Goal: Task Accomplishment & Management: Use online tool/utility

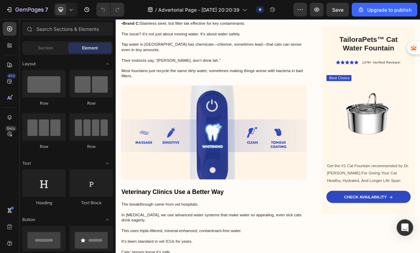
scroll to position [1807, 0]
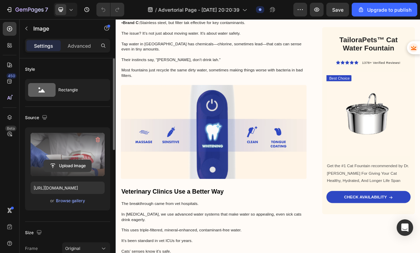
click at [70, 167] on input "file" at bounding box center [67, 166] width 47 height 12
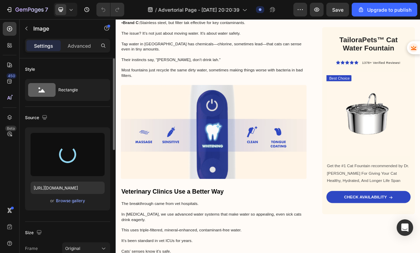
type input "[URL][DOMAIN_NAME]"
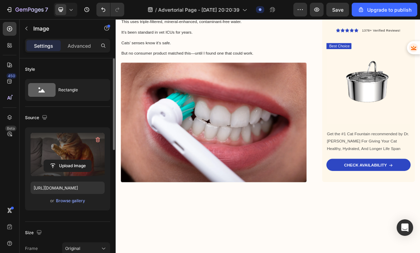
scroll to position [2214, 0]
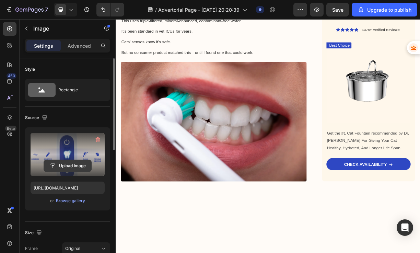
click at [70, 163] on input "file" at bounding box center [67, 166] width 47 height 12
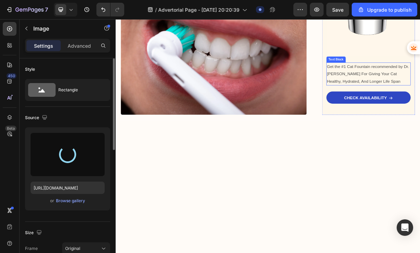
scroll to position [2316, 0]
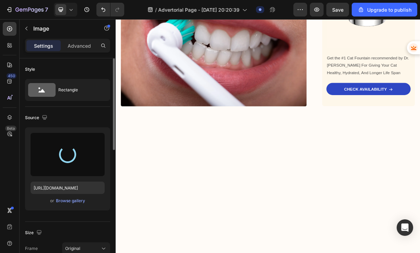
type input "[URL][DOMAIN_NAME]"
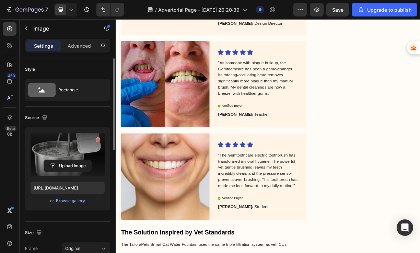
scroll to position [2591, 0]
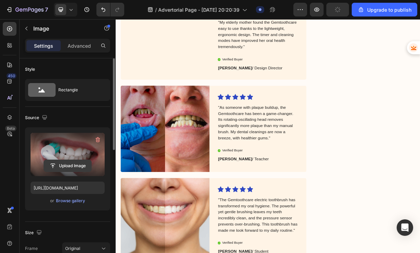
click at [69, 166] on input "file" at bounding box center [67, 166] width 47 height 12
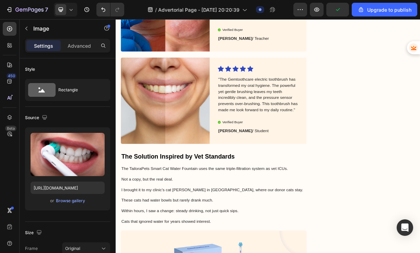
scroll to position [3078, 0]
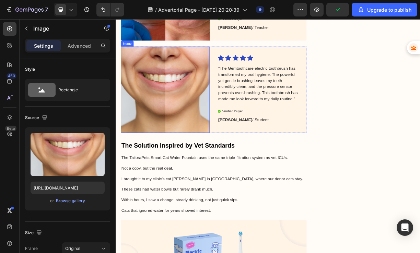
click at [212, 120] on img at bounding box center [183, 114] width 120 height 117
click at [172, 54] on div at bounding box center [168, 50] width 8 height 8
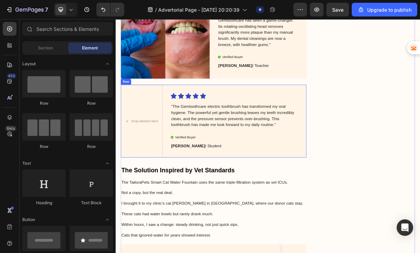
scroll to position [3020, 0]
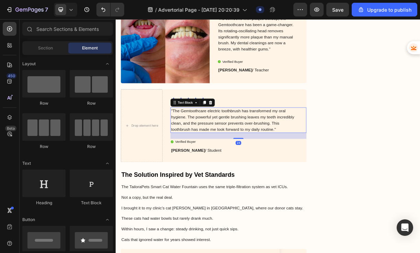
click at [255, 154] on p ""The Gemtoothcare electric toothbrush has transformed my oral hygiene. The powe…" at bounding box center [276, 155] width 172 height 33
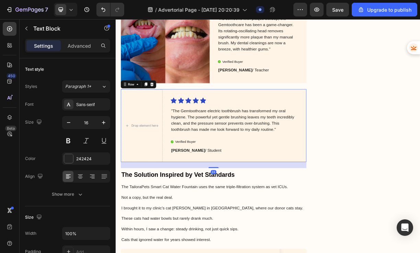
click at [202, 126] on div "Icon Icon Icon Icon Icon Icon List "The Gemtoothcare electric toothbrush has tr…" at bounding box center [282, 163] width 184 height 98
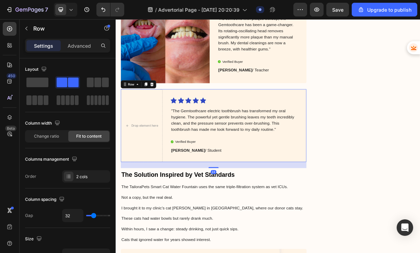
click at [170, 113] on div "Row" at bounding box center [147, 107] width 48 height 11
click at [166, 110] on icon at bounding box center [165, 107] width 4 height 5
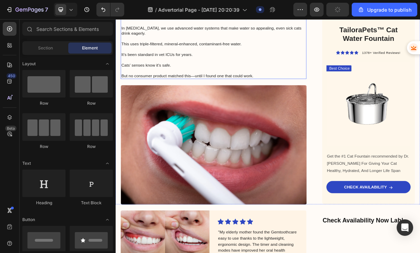
scroll to position [2312, 0]
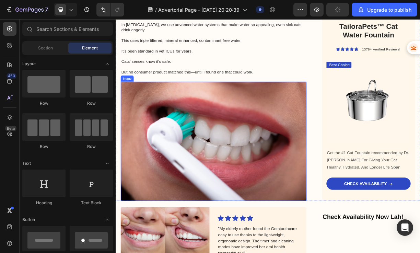
click at [271, 162] on img at bounding box center [248, 185] width 251 height 162
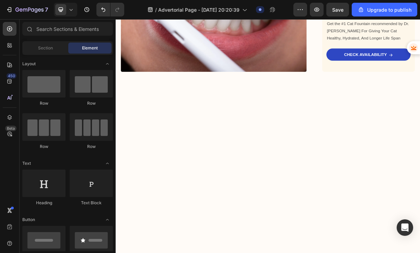
scroll to position [2550, 0]
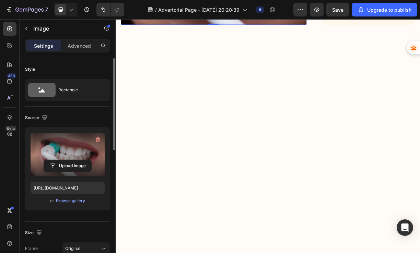
click at [61, 149] on label at bounding box center [68, 154] width 74 height 43
click at [61, 160] on input "file" at bounding box center [67, 166] width 47 height 12
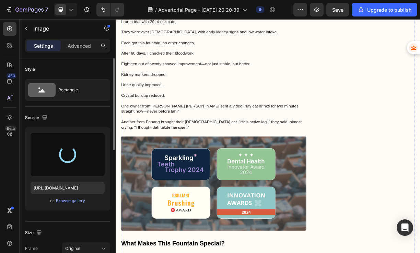
scroll to position [2851, 0]
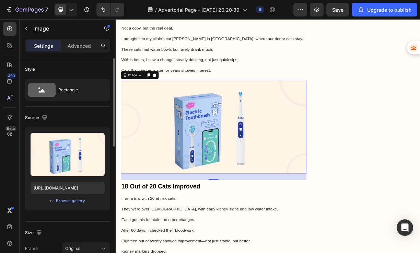
scroll to position [2905, 0]
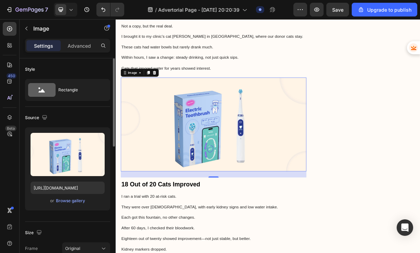
click at [312, 172] on img at bounding box center [248, 161] width 251 height 127
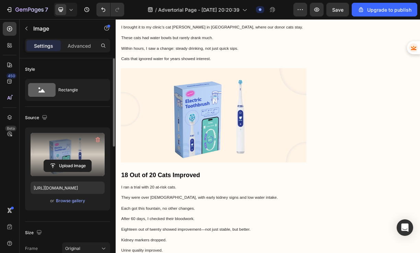
scroll to position [2606, 0]
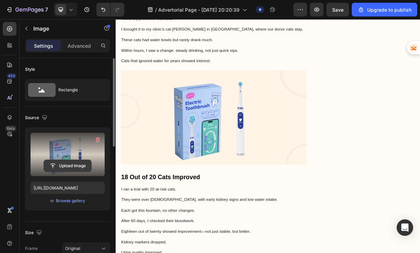
click at [66, 164] on input "file" at bounding box center [67, 166] width 47 height 12
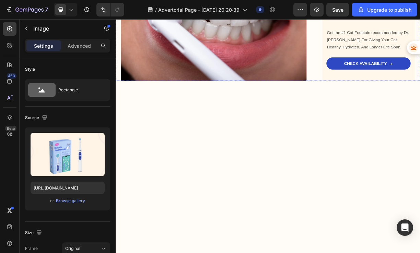
scroll to position [2605, 0]
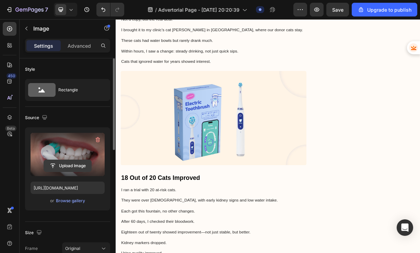
click at [79, 162] on input "file" at bounding box center [67, 166] width 47 height 12
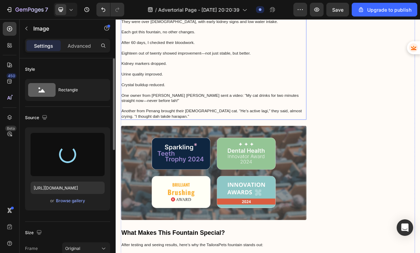
type input "[URL][DOMAIN_NAME]"
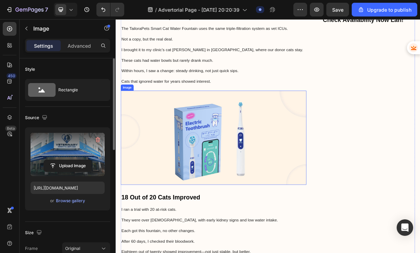
scroll to position [2737, 0]
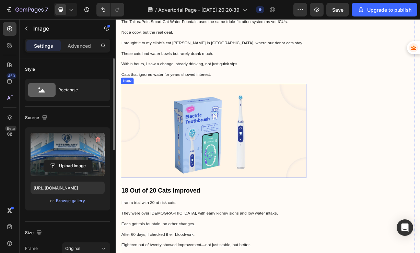
click at [312, 179] on img at bounding box center [248, 169] width 251 height 127
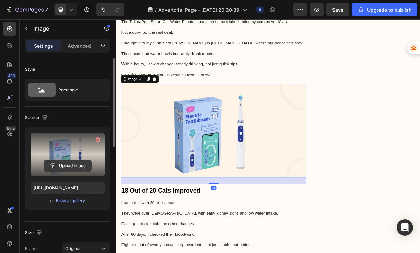
click at [79, 163] on input "file" at bounding box center [67, 166] width 47 height 12
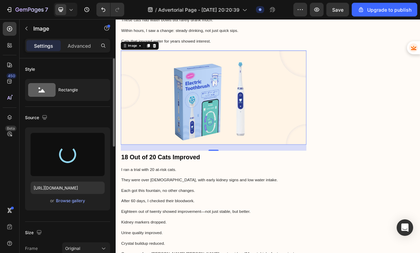
type input "[URL][DOMAIN_NAME]"
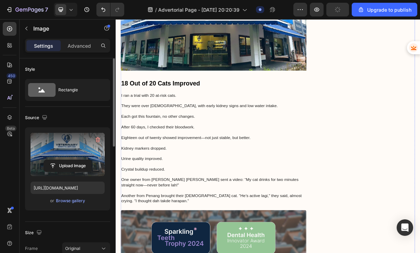
scroll to position [2847, 0]
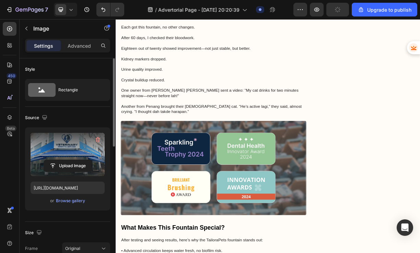
click at [99, 140] on icon "button" at bounding box center [97, 139] width 7 height 7
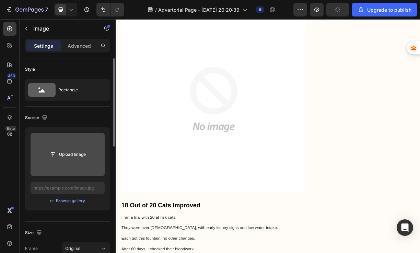
click at [290, 160] on img at bounding box center [248, 127] width 251 height 251
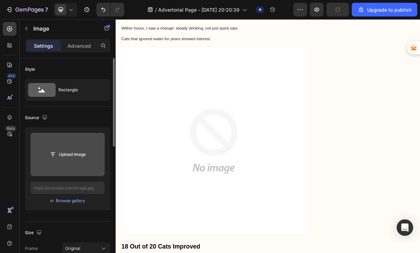
scroll to position [2925, 0]
click at [93, 157] on div "Upload Image" at bounding box center [68, 154] width 74 height 12
click at [85, 149] on button "Upload Image" at bounding box center [68, 154] width 48 height 12
click at [73, 152] on input "file" at bounding box center [67, 155] width 47 height 12
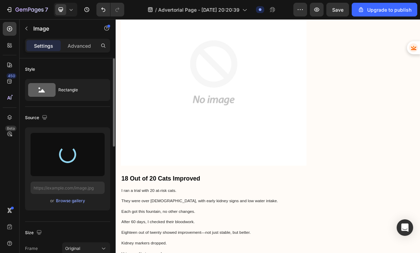
scroll to position [2886, 0]
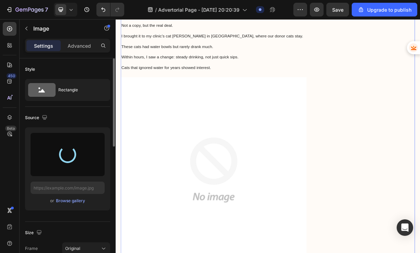
drag, startPoint x: 410, startPoint y: 133, endPoint x: 321, endPoint y: 123, distance: 89.5
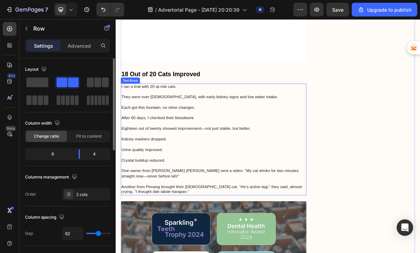
scroll to position [3248, 0]
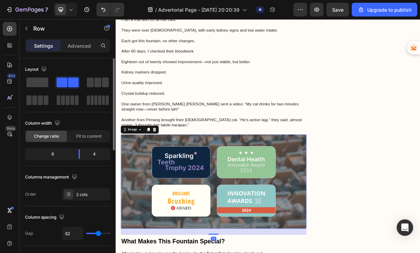
click at [281, 199] on img at bounding box center [248, 238] width 251 height 127
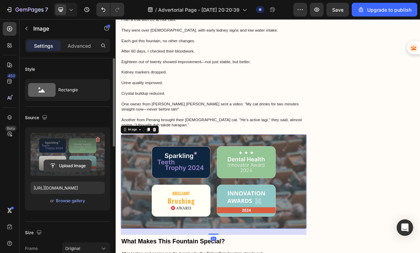
click at [70, 166] on input "file" at bounding box center [67, 166] width 47 height 12
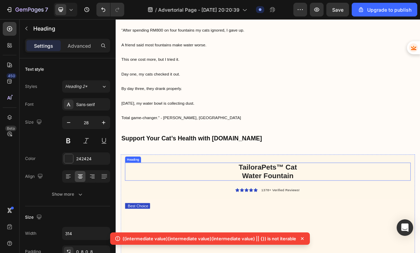
click at [327, 213] on h2 "TailoraPets™ Cat Water Fountain" at bounding box center [322, 225] width 108 height 24
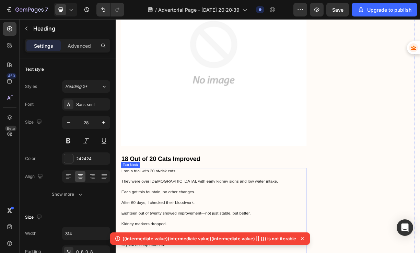
scroll to position [1789, 0]
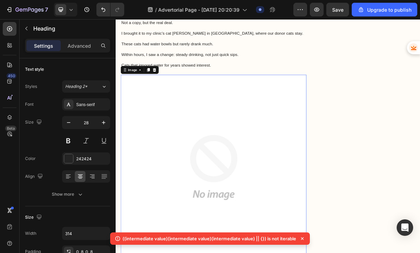
click at [312, 191] on img at bounding box center [248, 219] width 251 height 251
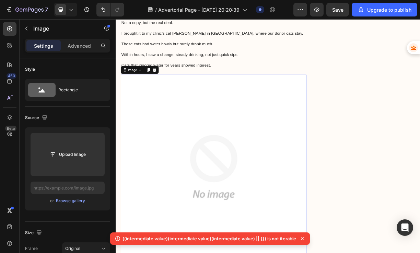
click at [170, 92] on div "Image" at bounding box center [148, 87] width 51 height 11
click at [170, 85] on icon at bounding box center [167, 87] width 5 height 5
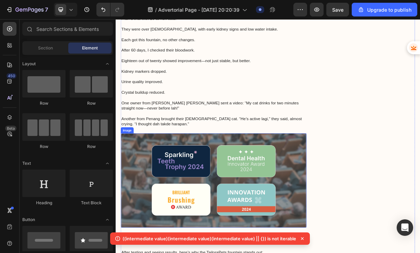
scroll to position [1943, 0]
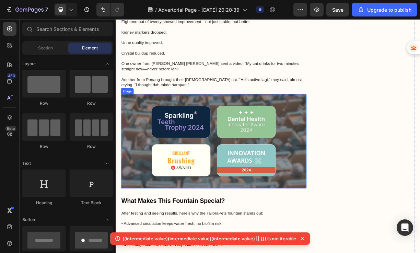
click at [240, 235] on img at bounding box center [248, 183] width 251 height 127
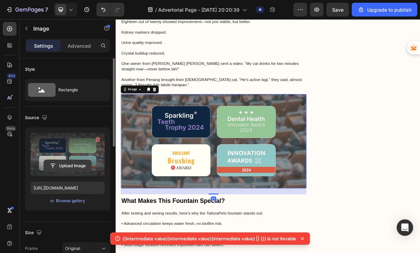
click at [65, 163] on input "file" at bounding box center [67, 166] width 47 height 12
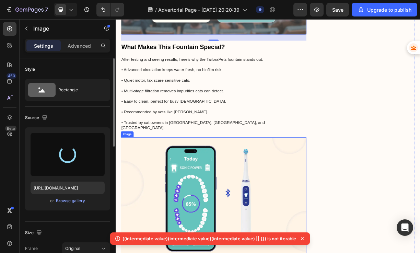
scroll to position [2161, 0]
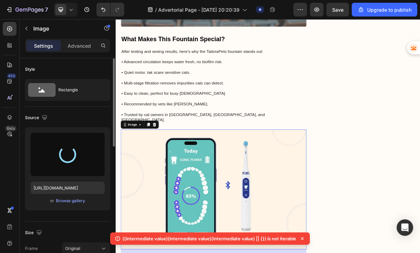
click at [265, 208] on img at bounding box center [248, 249] width 251 height 162
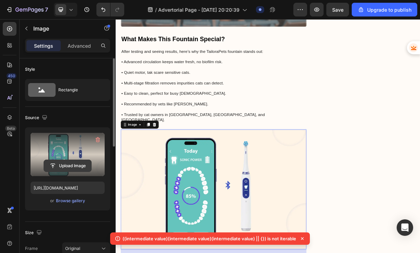
click at [70, 165] on input "file" at bounding box center [67, 166] width 47 height 12
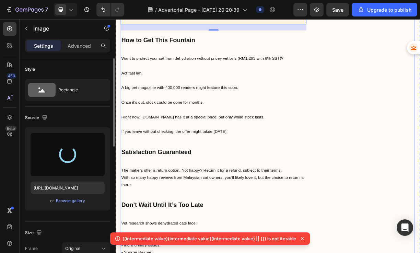
scroll to position [2430, 0]
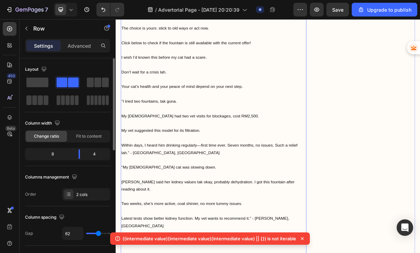
scroll to position [2989, 0]
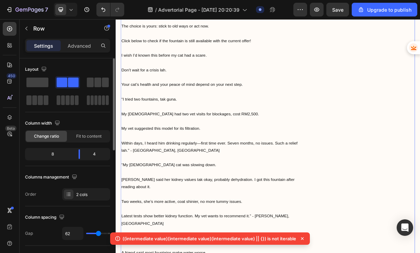
click at [337, 17] on div "7 / Advertorial Page - [DATE] 20:20:39 Draft Preview Save Upgrade to publish" at bounding box center [210, 10] width 420 height 20
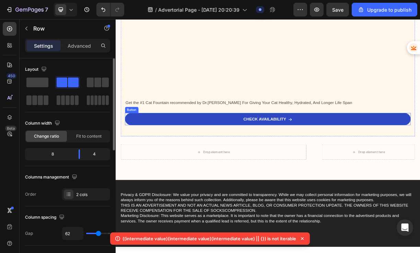
scroll to position [3809, 0]
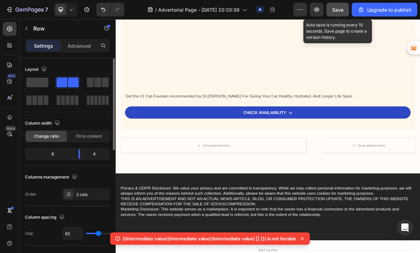
click at [345, 12] on button "Save" at bounding box center [337, 10] width 23 height 14
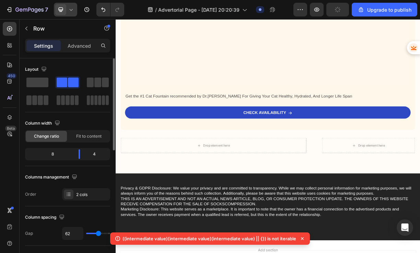
click at [72, 10] on icon at bounding box center [71, 9] width 7 height 7
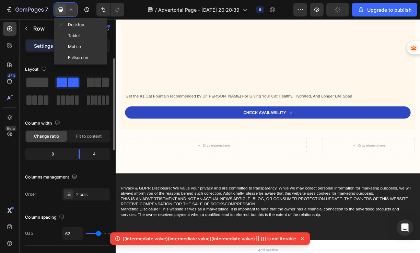
click at [73, 46] on span "Mobile" at bounding box center [74, 46] width 13 height 7
type input "0"
type input "100%"
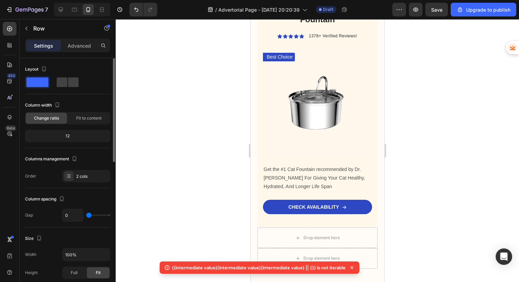
scroll to position [3379, 0]
click at [367, 228] on div "Drop element here" at bounding box center [317, 238] width 120 height 21
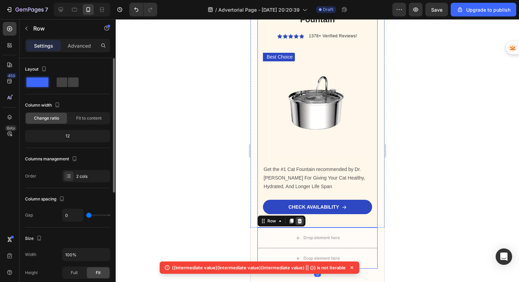
click at [303, 217] on div at bounding box center [299, 221] width 8 height 8
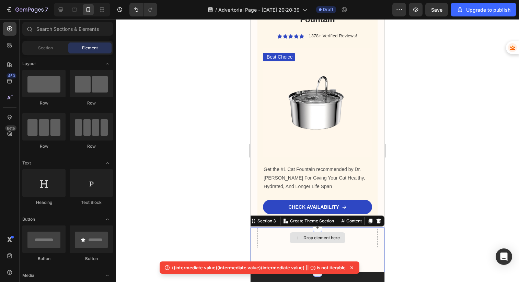
click at [350, 228] on div "Drop element here" at bounding box center [317, 238] width 120 height 21
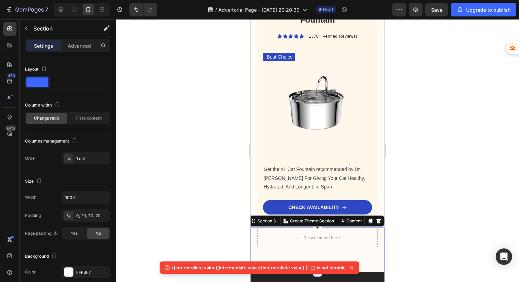
click at [376, 219] on icon at bounding box center [378, 221] width 4 height 5
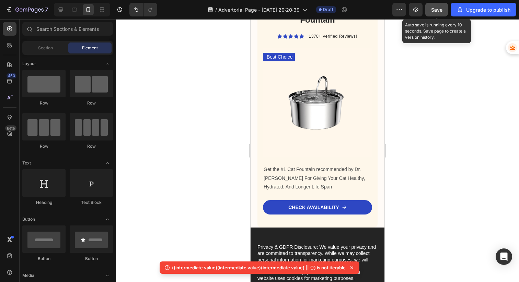
click at [440, 12] on span "Save" at bounding box center [436, 10] width 11 height 6
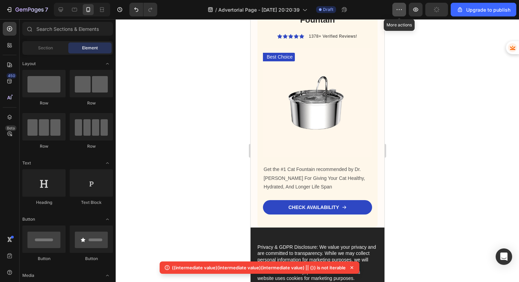
click at [405, 16] on button "button" at bounding box center [399, 10] width 14 height 14
click at [418, 10] on icon "button" at bounding box center [415, 10] width 5 height 4
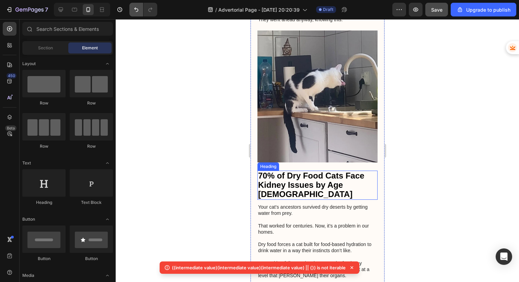
scroll to position [988, 0]
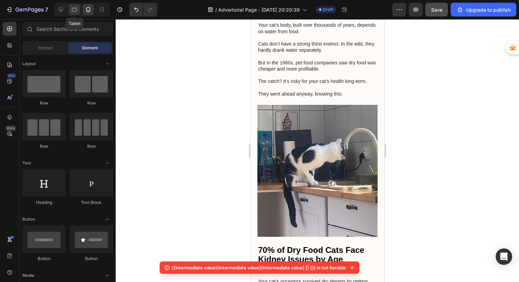
click at [75, 9] on icon at bounding box center [74, 9] width 7 height 7
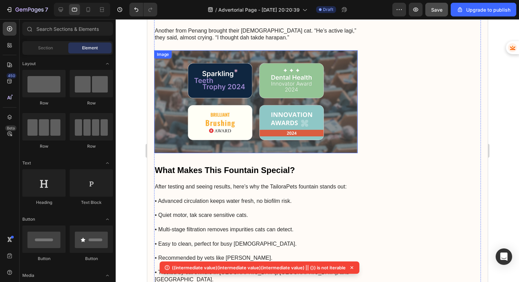
scroll to position [2840, 0]
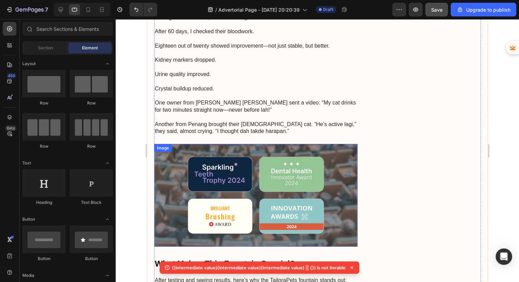
click at [321, 144] on img at bounding box center [256, 195] width 204 height 103
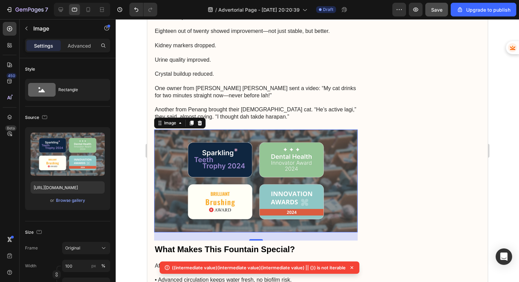
scroll to position [1561, 0]
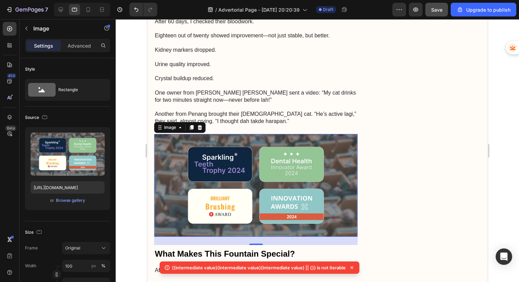
click at [317, 134] on img at bounding box center [256, 185] width 204 height 103
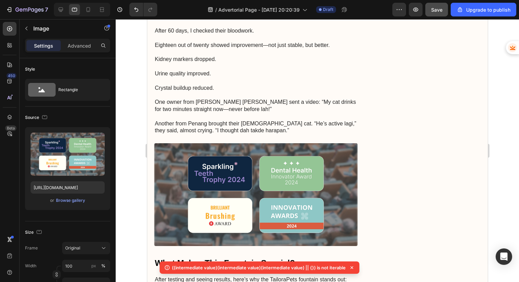
scroll to position [2831, 0]
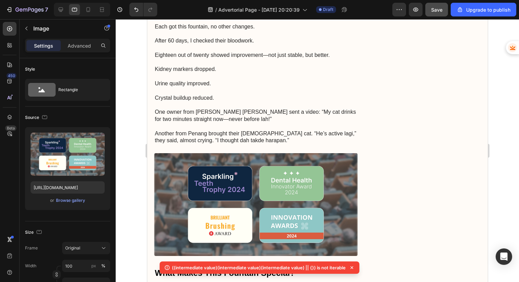
click at [333, 166] on img at bounding box center [256, 204] width 204 height 103
click at [263, 153] on img at bounding box center [256, 204] width 204 height 103
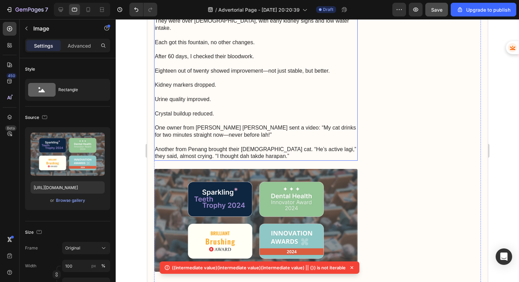
scroll to position [2819, 0]
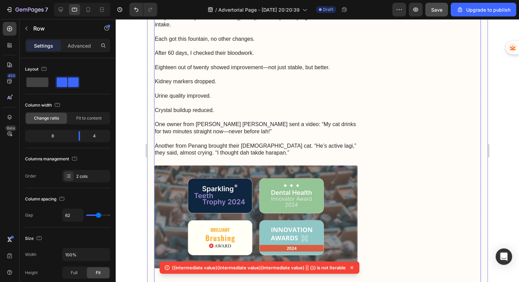
drag, startPoint x: 234, startPoint y: 151, endPoint x: 234, endPoint y: 161, distance: 10.6
click at [222, 195] on img at bounding box center [256, 217] width 204 height 103
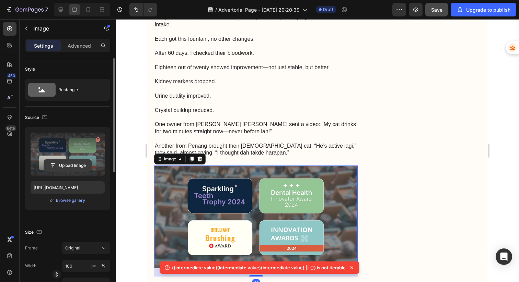
click at [73, 168] on input "file" at bounding box center [67, 166] width 47 height 12
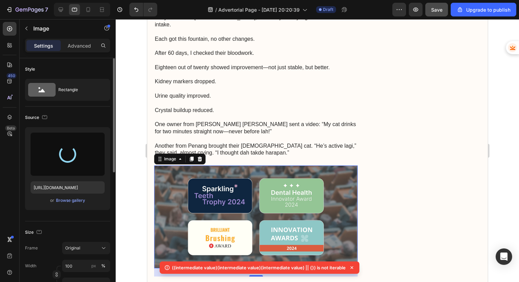
type input "[URL][DOMAIN_NAME]"
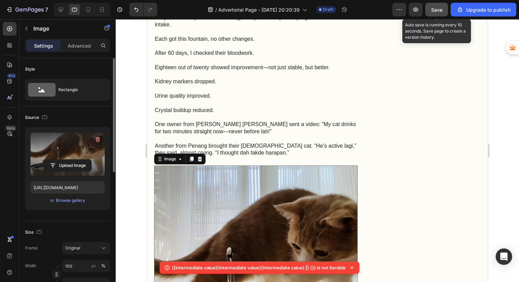
click at [435, 11] on span "Save" at bounding box center [436, 10] width 11 height 6
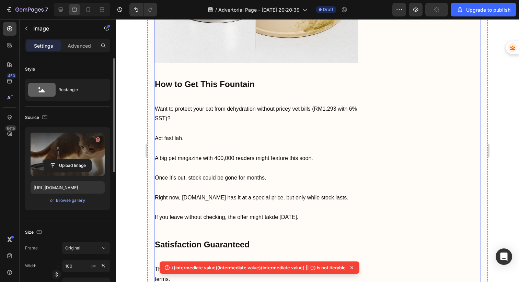
scroll to position [2638, 0]
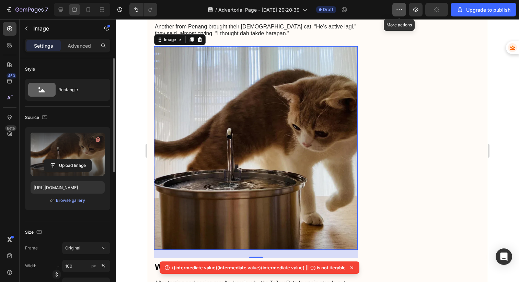
click at [402, 8] on icon "button" at bounding box center [399, 9] width 7 height 7
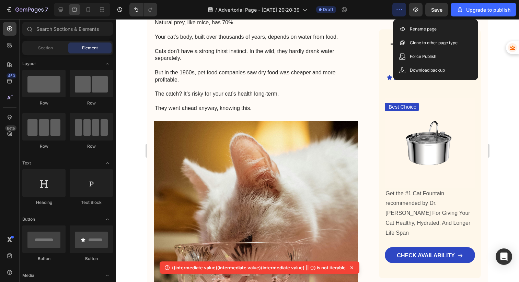
scroll to position [0, 0]
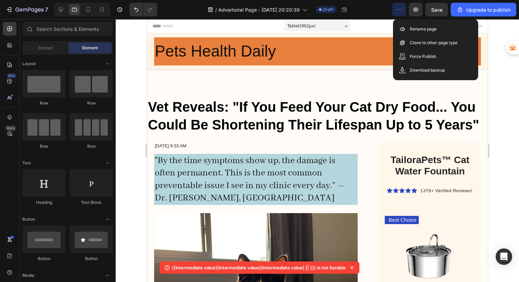
drag, startPoint x: 485, startPoint y: 87, endPoint x: 546, endPoint y: 51, distance: 70.9
click at [359, 24] on div "Header" at bounding box center [316, 26] width 329 height 14
click at [158, 25] on div "Header" at bounding box center [163, 26] width 25 height 8
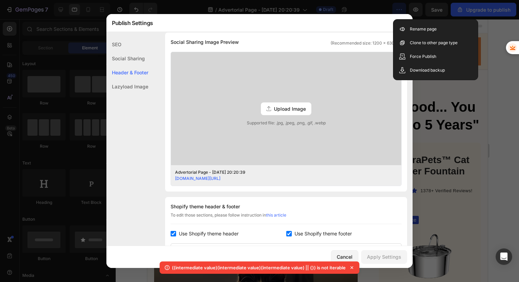
click at [153, 25] on div "Publish Settings" at bounding box center [250, 23] width 288 height 18
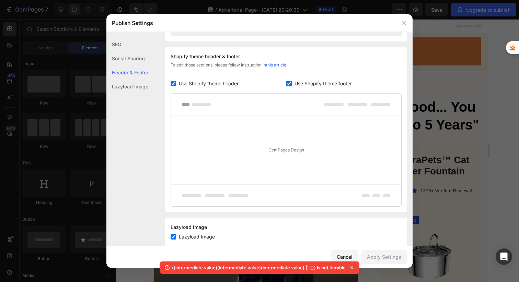
scroll to position [322, 0]
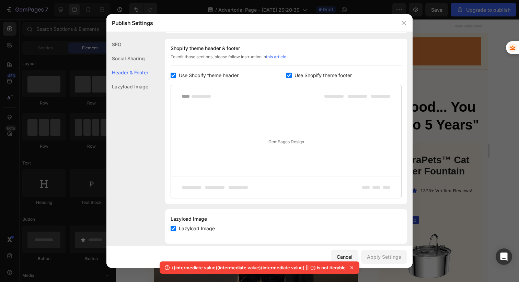
click at [174, 75] on input "checkbox" at bounding box center [173, 75] width 5 height 5
checkbox input "false"
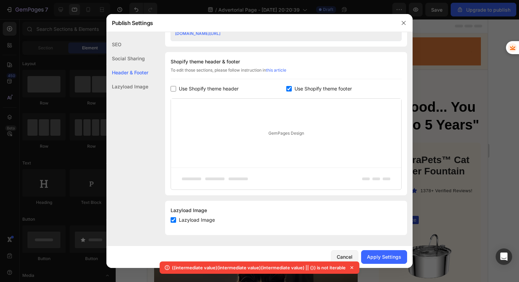
click at [286, 89] on input "checkbox" at bounding box center [288, 88] width 5 height 5
checkbox input "false"
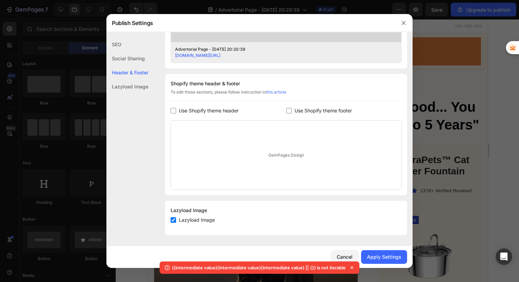
drag, startPoint x: 394, startPoint y: 253, endPoint x: 346, endPoint y: 208, distance: 65.8
click at [394, 253] on button "Apply Settings" at bounding box center [384, 258] width 46 height 14
click at [137, 66] on div "Social Sharing" at bounding box center [127, 73] width 42 height 14
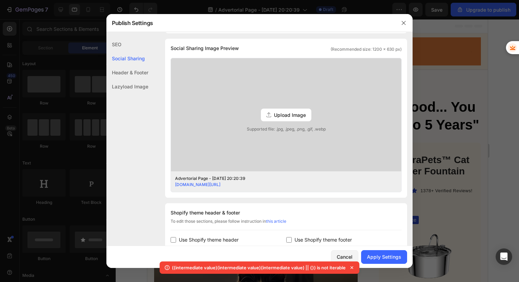
click at [123, 51] on div "SEO" at bounding box center [127, 58] width 42 height 14
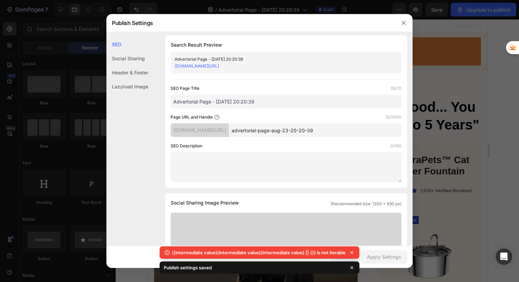
scroll to position [0, 0]
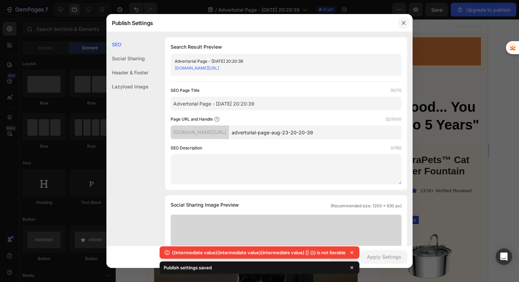
click at [404, 21] on icon "button" at bounding box center [403, 22] width 5 height 5
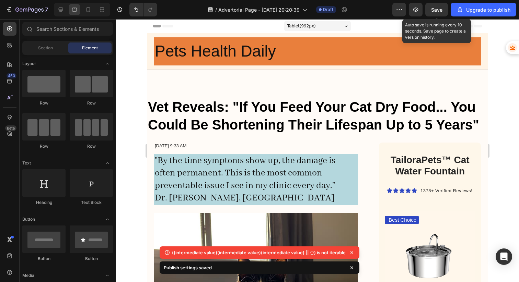
click at [439, 10] on span "Save" at bounding box center [436, 10] width 11 height 6
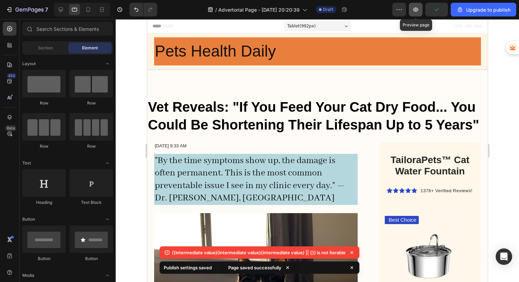
click at [417, 12] on icon "button" at bounding box center [415, 9] width 7 height 7
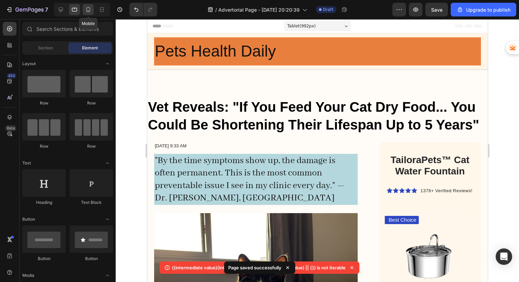
click at [87, 9] on icon at bounding box center [88, 9] width 4 height 5
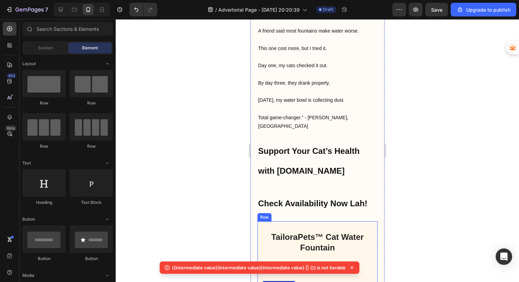
scroll to position [3745, 0]
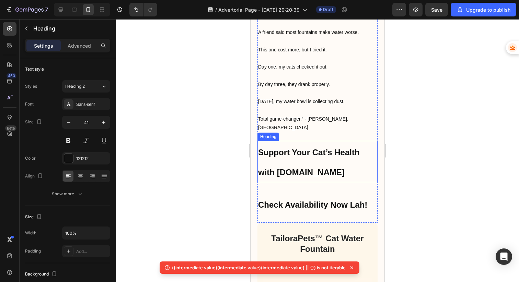
click at [347, 141] on h2 "Support Your Cat’s Health with [DOMAIN_NAME]" at bounding box center [317, 162] width 120 height 42
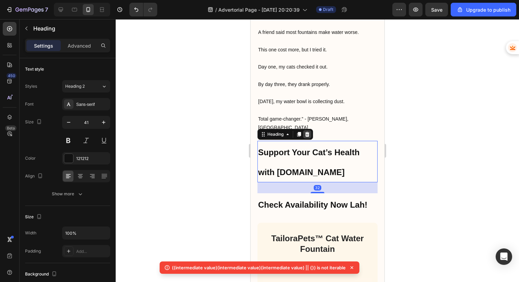
click at [309, 132] on icon at bounding box center [306, 134] width 5 height 5
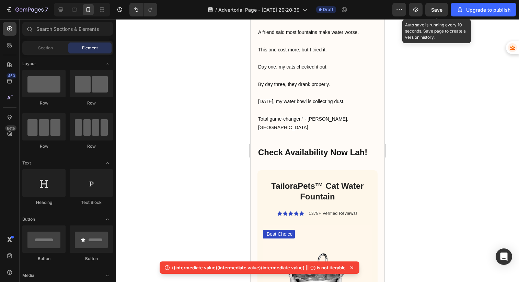
click at [433, 10] on span "Save" at bounding box center [436, 10] width 11 height 6
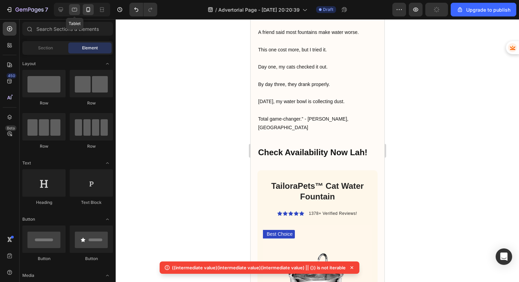
click at [76, 8] on icon at bounding box center [74, 10] width 5 height 4
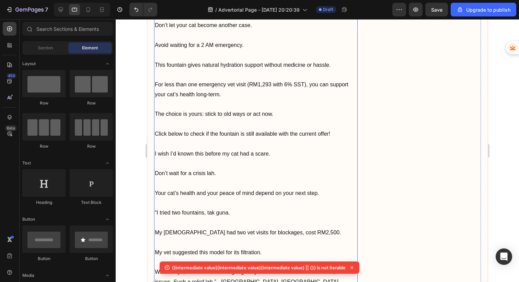
scroll to position [3200, 0]
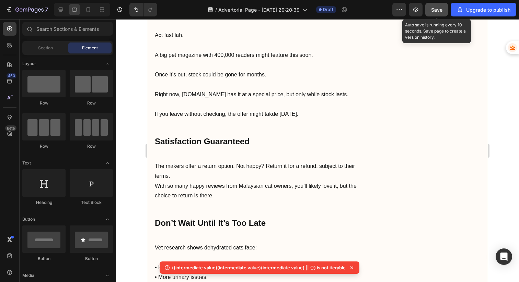
click at [440, 14] on button "Save" at bounding box center [436, 10] width 23 height 14
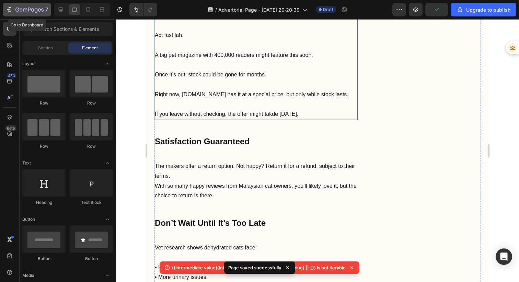
click at [7, 9] on icon "button" at bounding box center [9, 9] width 7 height 7
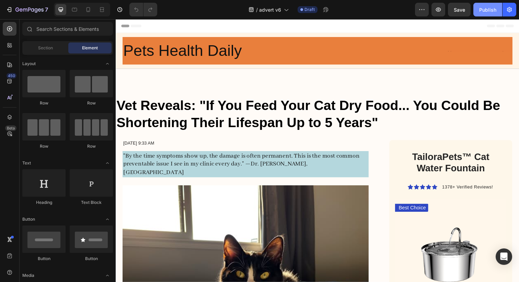
click at [483, 10] on div "Publish" at bounding box center [487, 9] width 17 height 7
click at [483, 10] on button "Publish" at bounding box center [487, 10] width 29 height 14
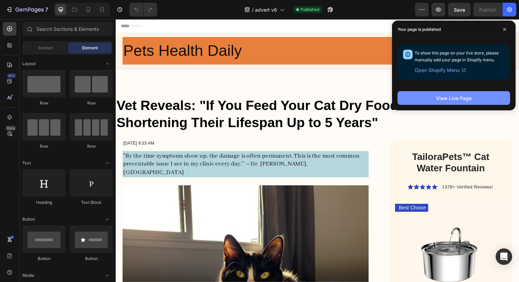
click at [451, 96] on div "View Live Page" at bounding box center [454, 98] width 36 height 7
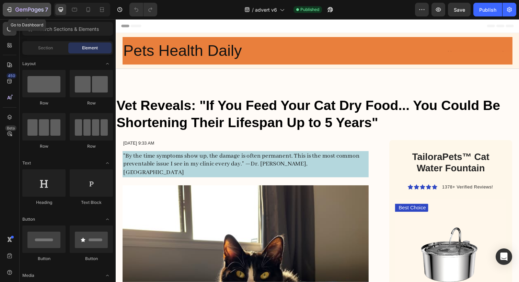
click at [9, 8] on icon "button" at bounding box center [10, 9] width 3 height 5
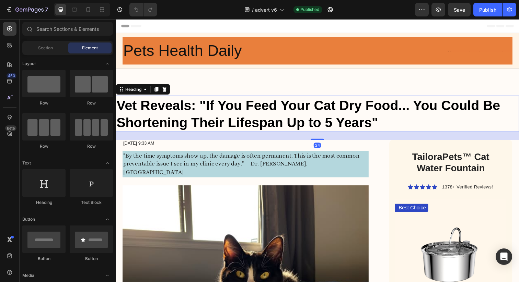
drag, startPoint x: 163, startPoint y: 123, endPoint x: 148, endPoint y: 112, distance: 18.5
click at [163, 123] on h1 "Vet Reveals: "If You Feed Your Cat Dry Food... You Could Be Shortening Their Li…" at bounding box center [322, 115] width 412 height 37
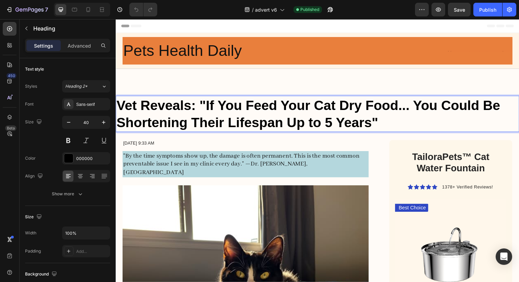
click at [134, 115] on h1 "Vet Reveals: "If You Feed Your Cat Dry Food... You Could Be Shortening Their Li…" at bounding box center [322, 115] width 412 height 37
click at [118, 109] on p "Vet Reveals: "If You Feed Your Cat Dry Food... You Could Be Shortening Their Li…" at bounding box center [321, 116] width 410 height 36
click at [81, 177] on icon at bounding box center [80, 177] width 5 height 1
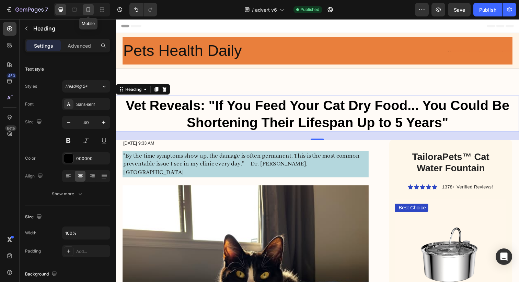
click at [87, 9] on icon at bounding box center [88, 9] width 4 height 5
type input "29"
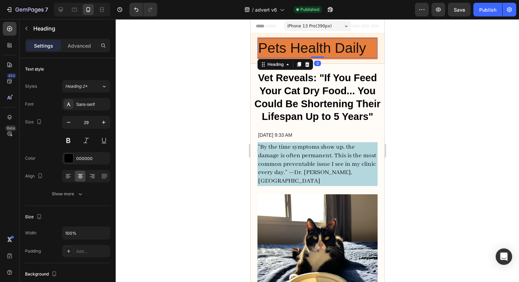
click at [264, 46] on h2 "Pets Health Daily" at bounding box center [317, 48] width 120 height 20
click at [256, 44] on div "Pets Health Daily Heading 0 Text Block Row Row" at bounding box center [317, 48] width 134 height 31
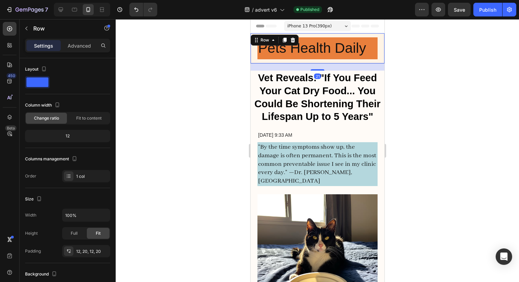
click at [253, 49] on div "Pets Health Daily Heading Text Block Row Row 21" at bounding box center [317, 48] width 134 height 31
click at [252, 53] on div "Pets Health Daily Heading Text Block Row Row 21" at bounding box center [317, 48] width 134 height 31
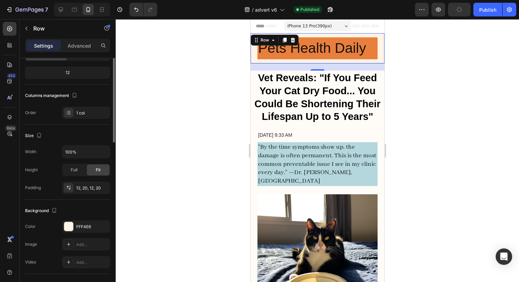
scroll to position [131, 0]
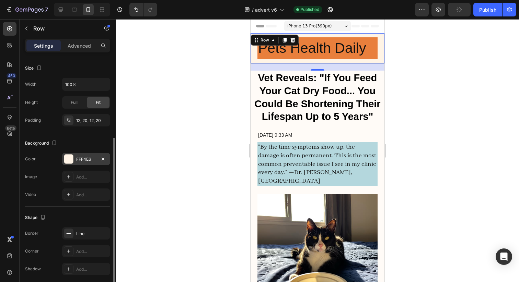
click at [94, 162] on div "FFF4E6" at bounding box center [86, 159] width 20 height 6
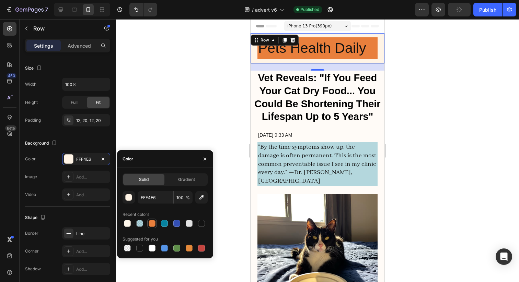
click at [151, 223] on div at bounding box center [152, 223] width 7 height 7
type input "E97F3C"
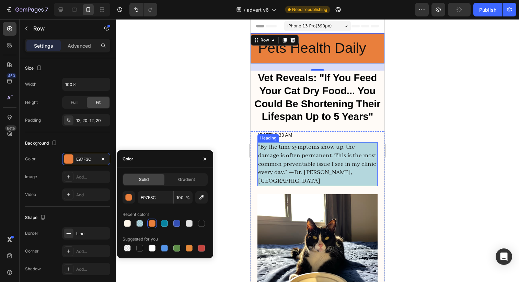
click at [435, 130] on div at bounding box center [317, 150] width 403 height 263
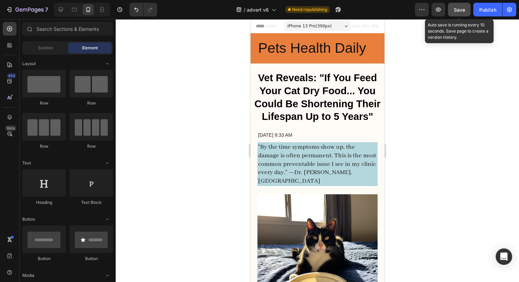
click at [462, 12] on span "Save" at bounding box center [459, 10] width 11 height 6
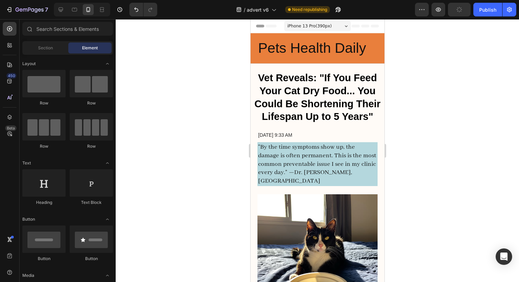
click at [67, 12] on div at bounding box center [82, 10] width 56 height 14
click at [61, 12] on icon at bounding box center [61, 10] width 4 height 4
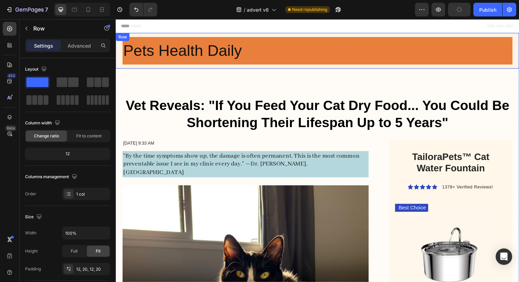
click at [117, 56] on div "Pets Health Daily Heading Text Block Row Row" at bounding box center [322, 51] width 412 height 37
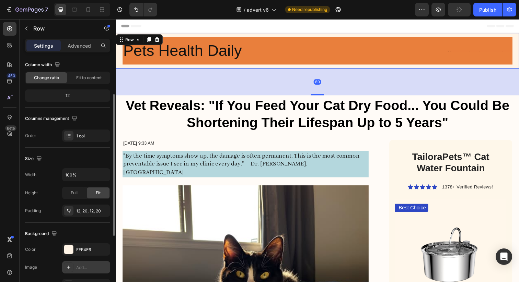
scroll to position [116, 0]
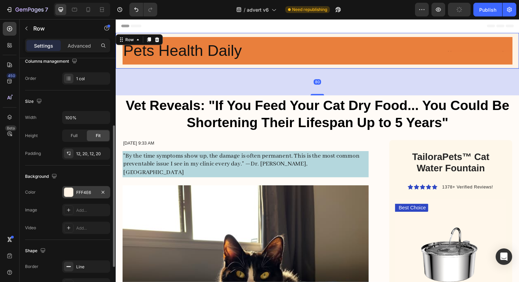
click at [81, 193] on div "FFF4E6" at bounding box center [86, 193] width 20 height 6
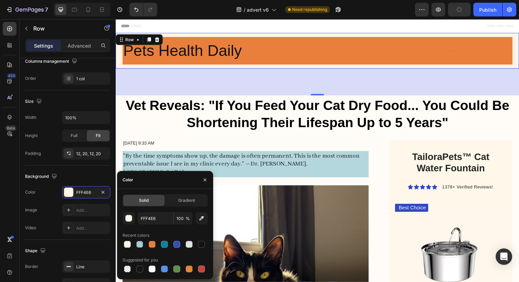
drag, startPoint x: 153, startPoint y: 244, endPoint x: 154, endPoint y: 233, distance: 10.3
click at [153, 244] on div at bounding box center [152, 244] width 7 height 7
type input "E97F3C"
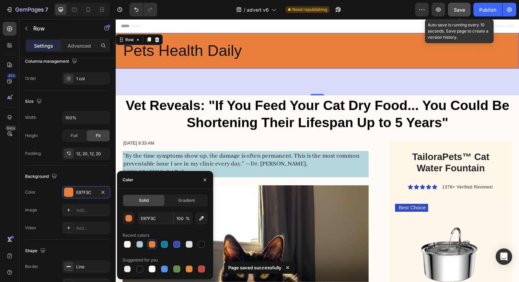
click at [456, 12] on div "Save" at bounding box center [459, 9] width 11 height 7
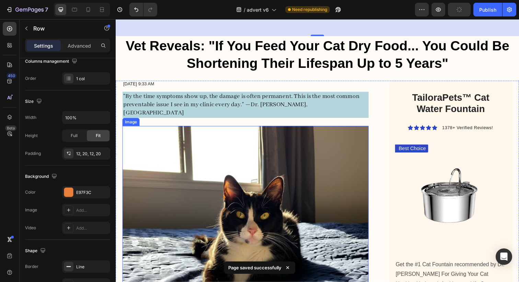
scroll to position [0, 0]
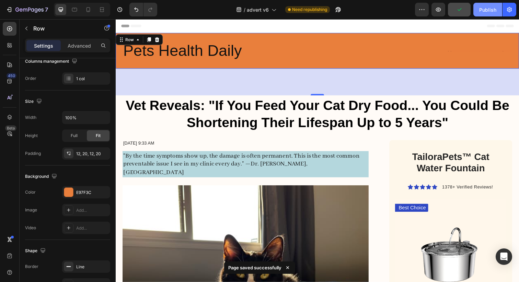
click at [481, 10] on div "Publish" at bounding box center [487, 9] width 17 height 7
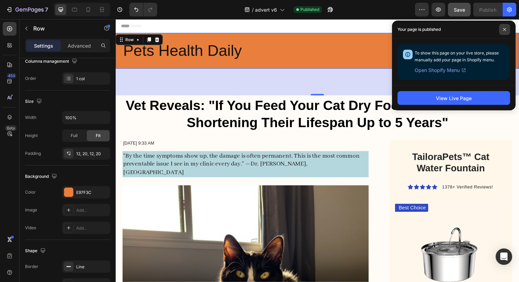
click at [505, 30] on icon at bounding box center [504, 29] width 3 height 3
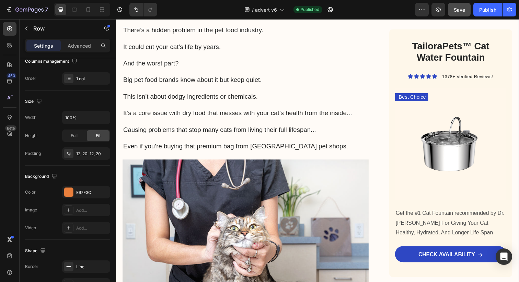
scroll to position [551, 0]
